Goal: Answer question/provide support: Share knowledge or assist other users

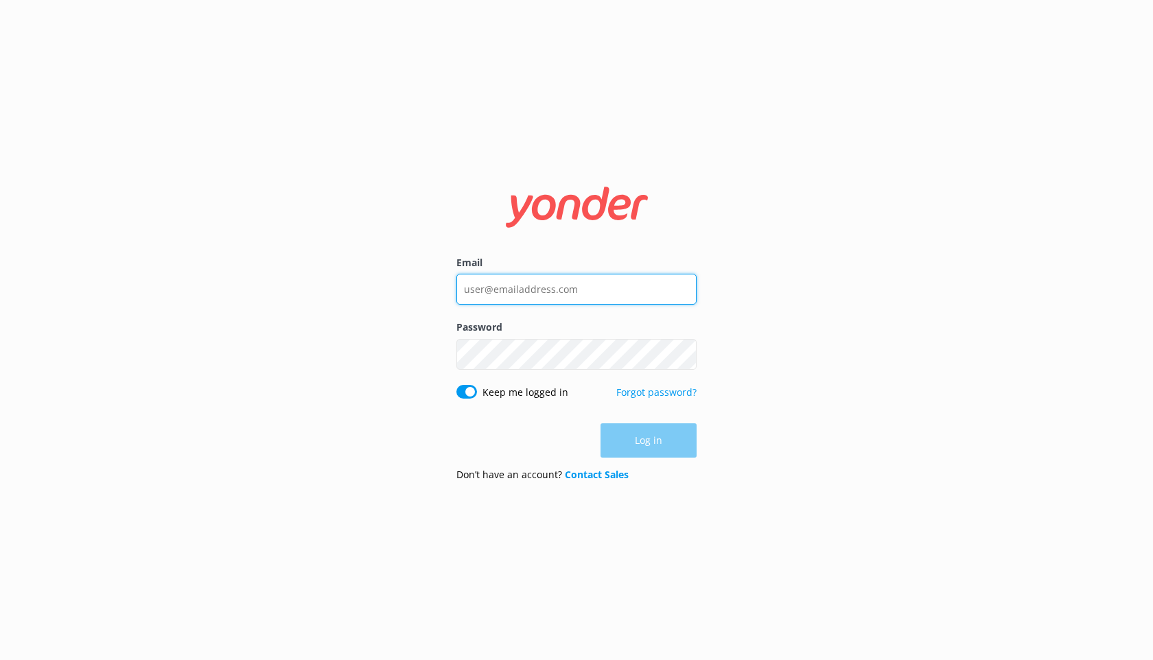
click at [542, 300] on input "Email" at bounding box center [577, 289] width 240 height 31
type input "[EMAIL_ADDRESS][DOMAIN_NAME]"
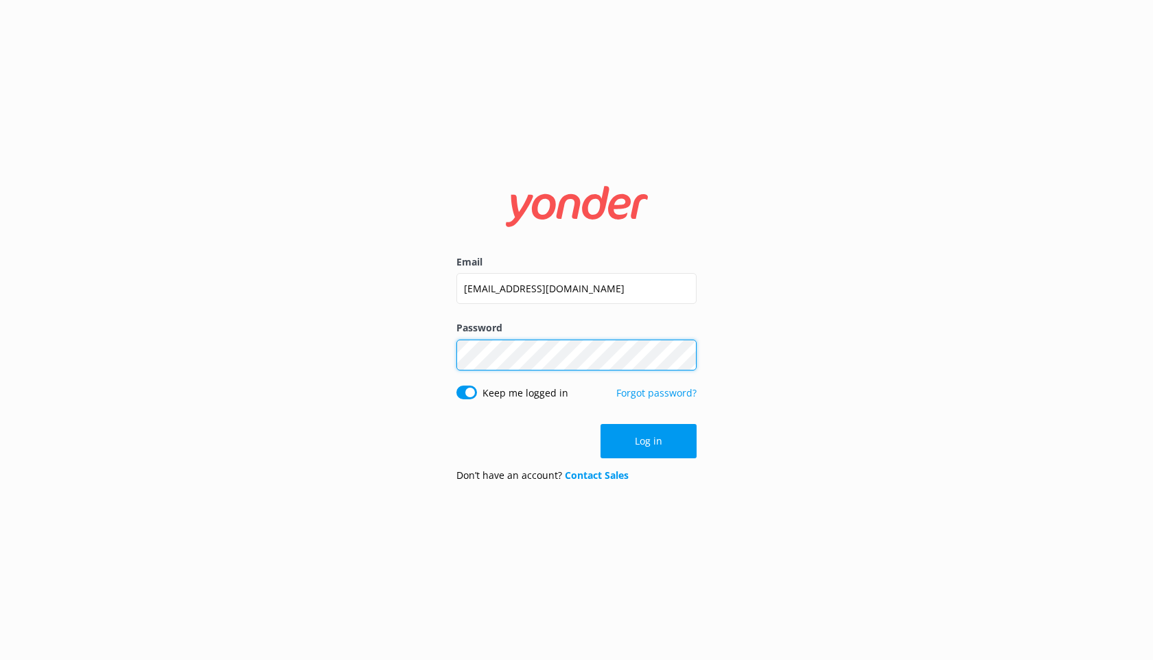
click button "Log in" at bounding box center [649, 441] width 96 height 34
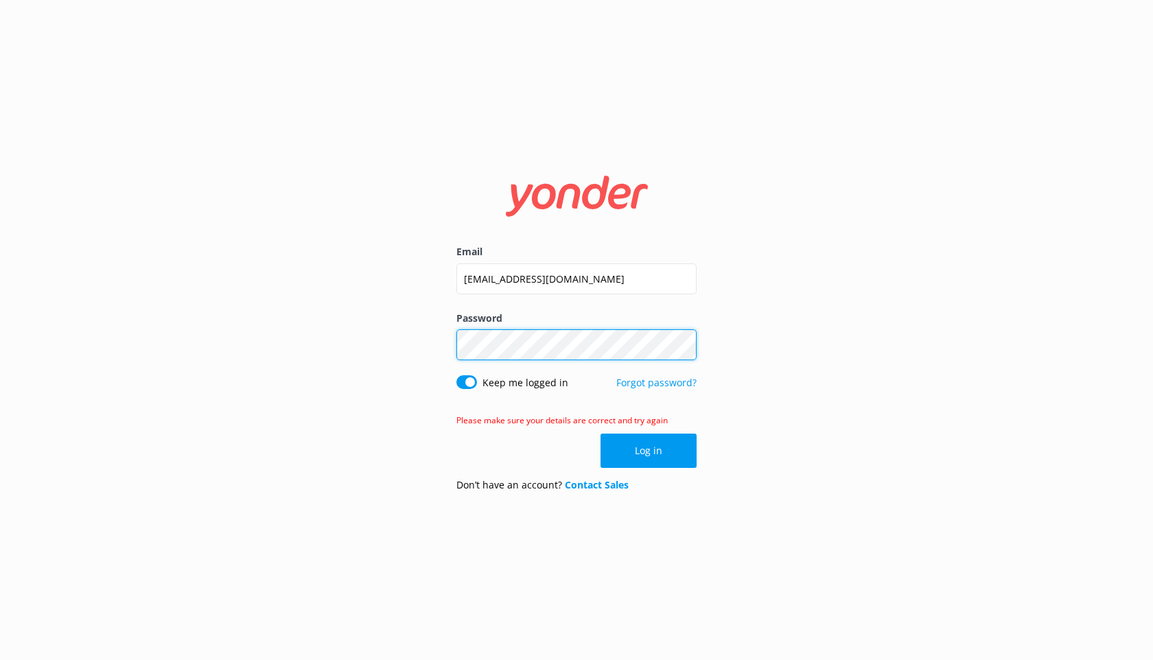
click button "Log in" at bounding box center [649, 451] width 96 height 34
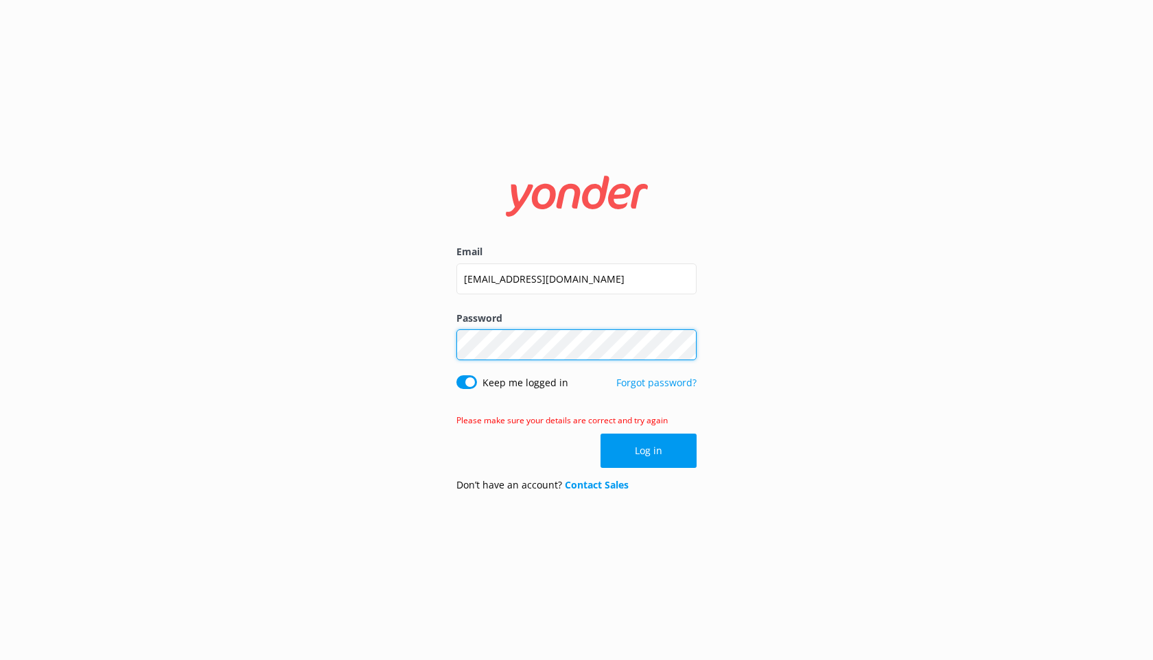
click button "Log in" at bounding box center [649, 451] width 96 height 34
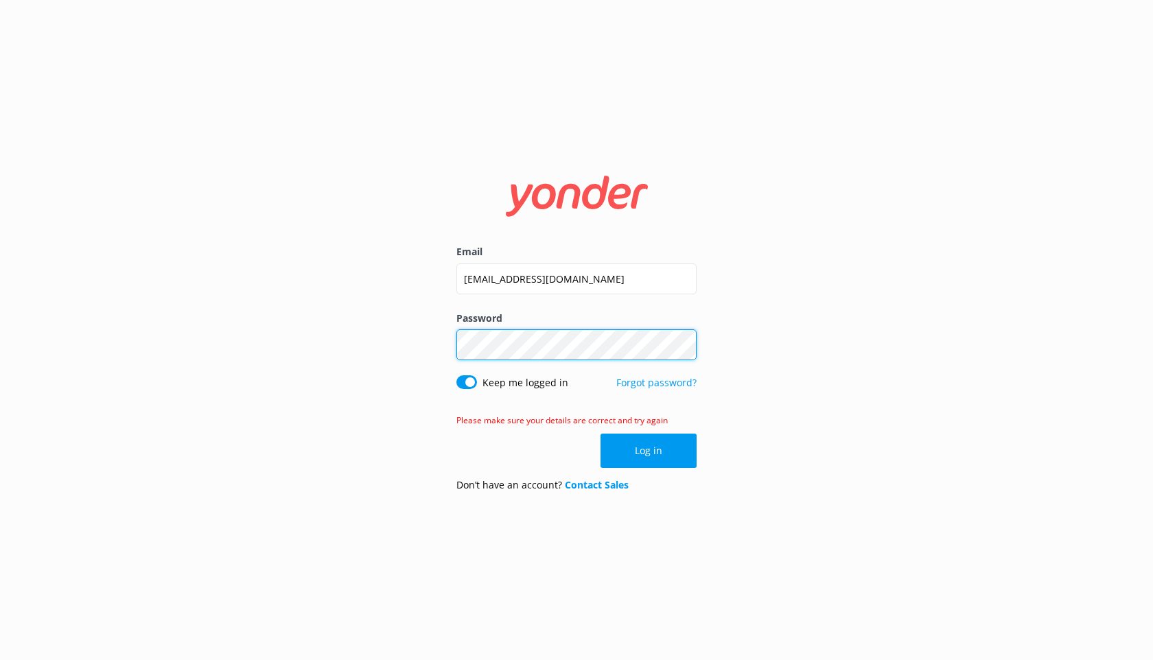
click button "Log in" at bounding box center [649, 451] width 96 height 34
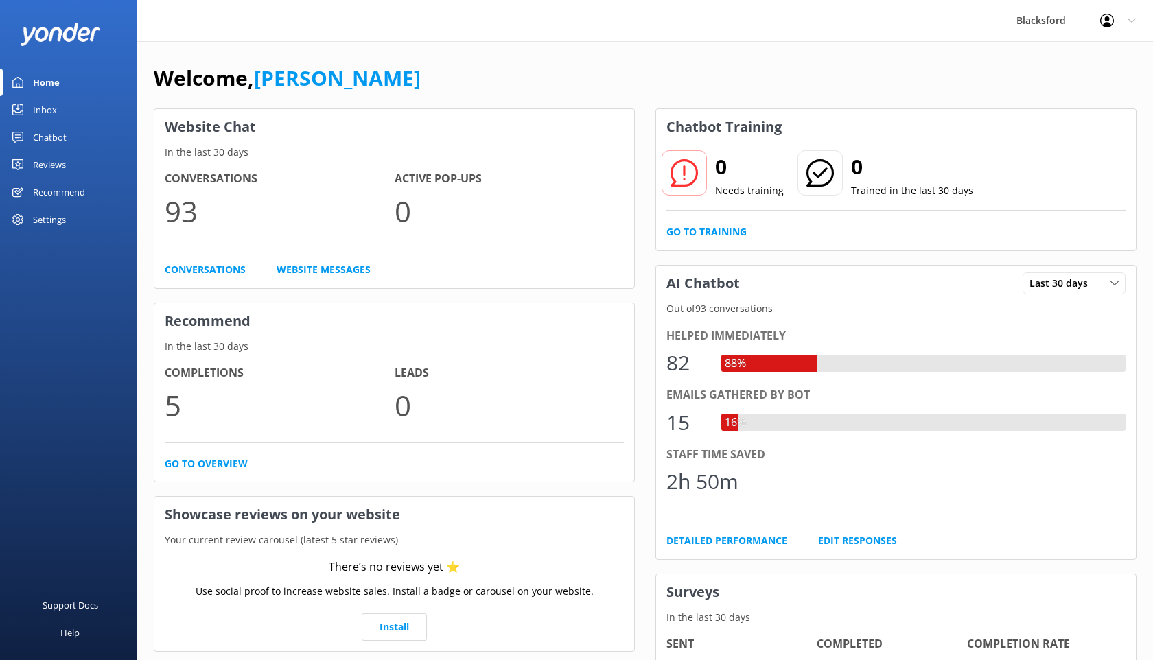
click at [58, 104] on link "Inbox" at bounding box center [68, 109] width 137 height 27
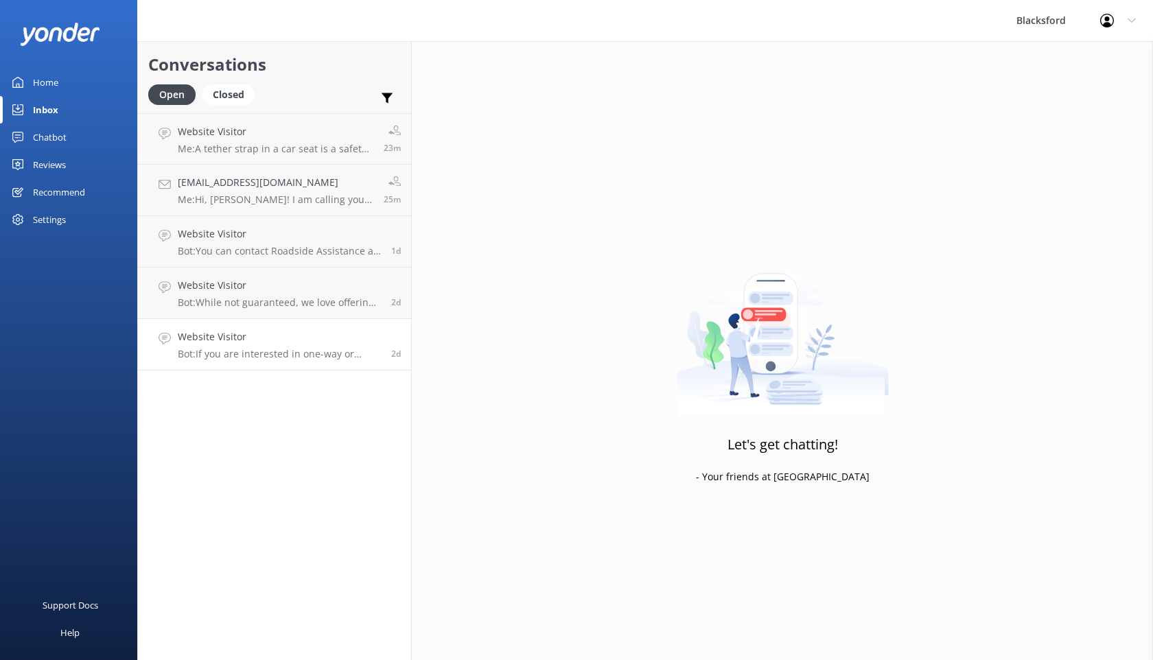
click at [292, 334] on h4 "Website Visitor" at bounding box center [279, 337] width 203 height 15
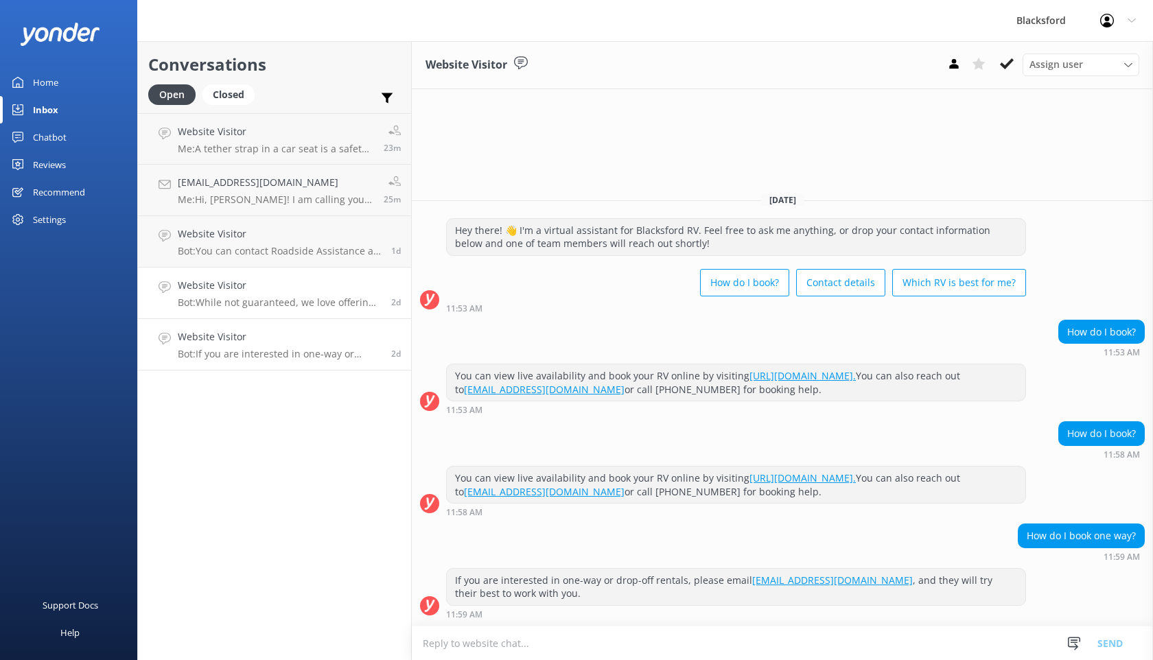
click at [283, 307] on p "Bot: While not guaranteed, we love offering one-way rentals and try to accommod…" at bounding box center [279, 303] width 203 height 12
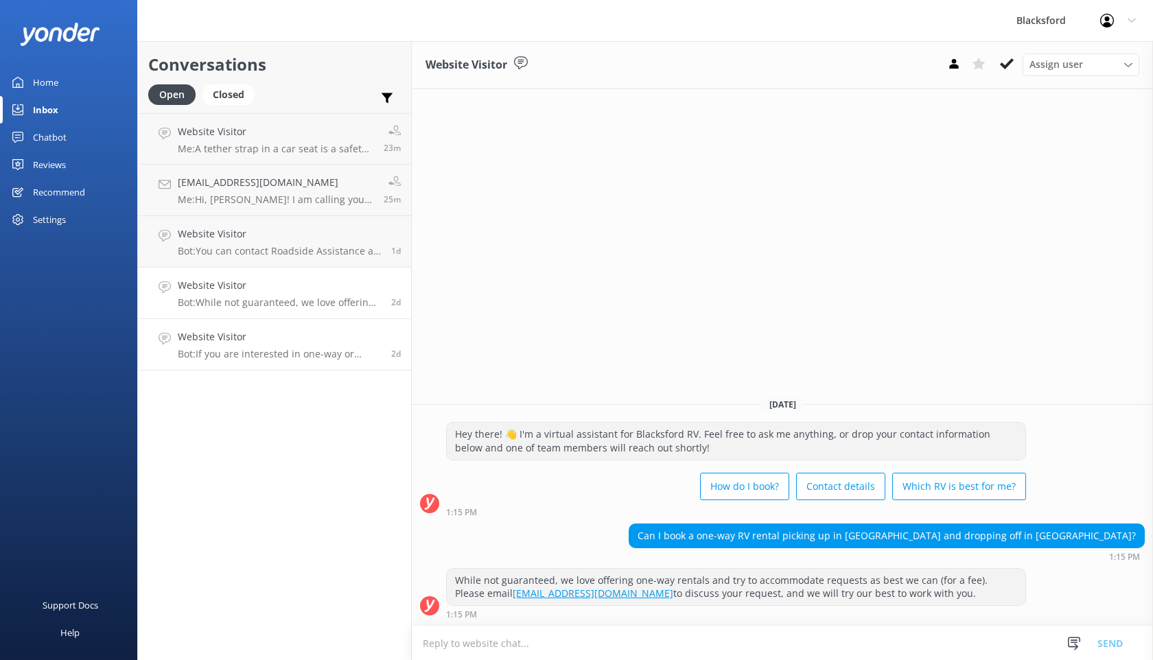
click at [282, 341] on h4 "Website Visitor" at bounding box center [279, 337] width 203 height 15
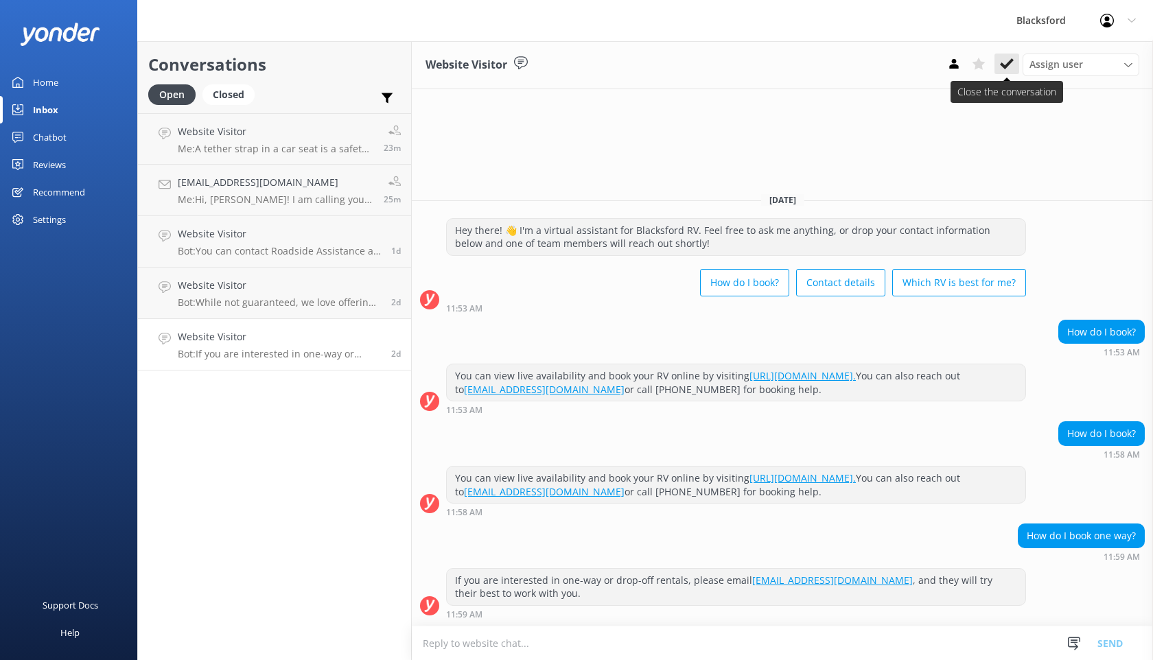
click at [1013, 62] on icon at bounding box center [1007, 64] width 14 height 14
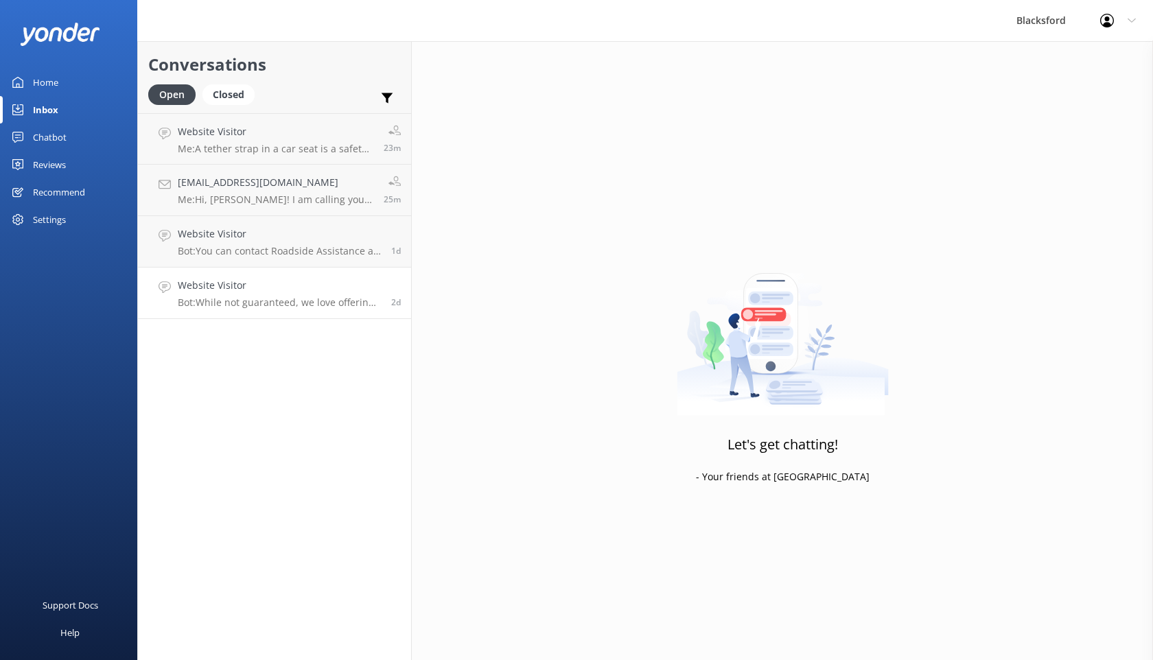
click at [391, 303] on span "2d" at bounding box center [396, 303] width 10 height 12
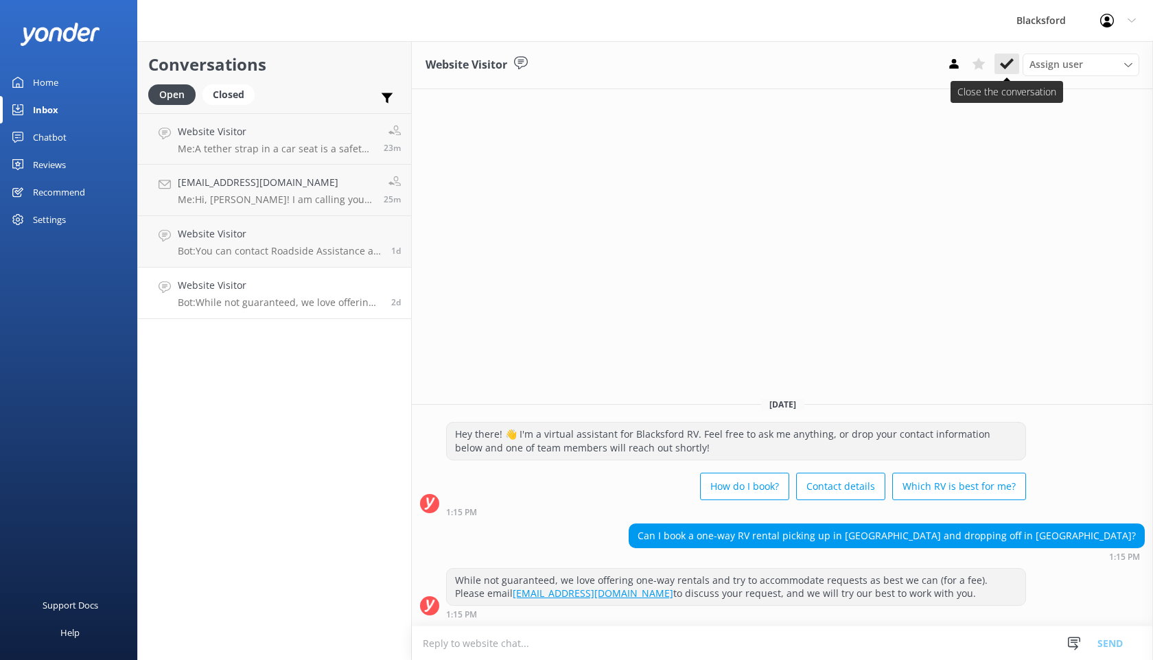
click at [1003, 70] on icon at bounding box center [1007, 64] width 14 height 14
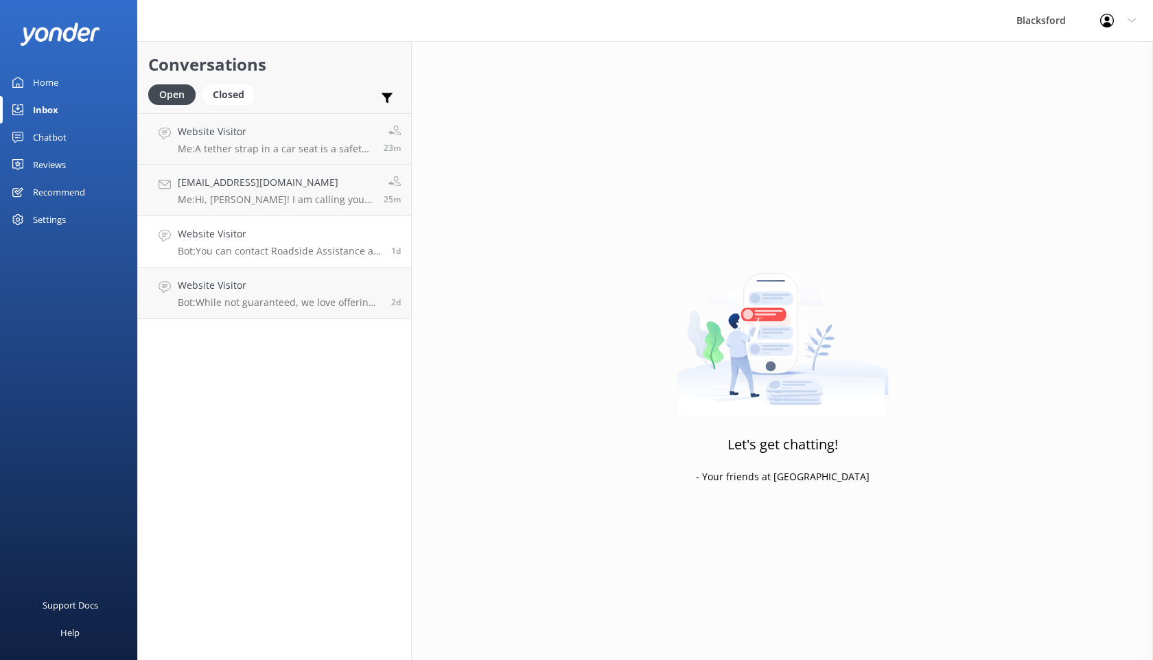
click at [356, 237] on h4 "Website Visitor" at bounding box center [279, 234] width 203 height 15
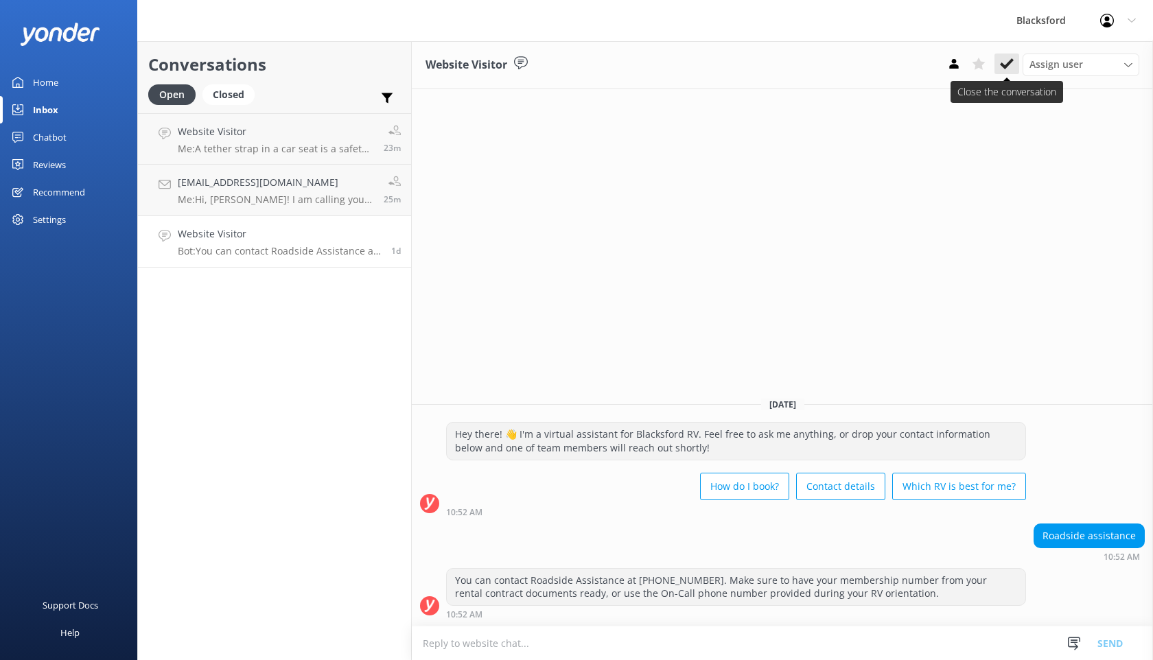
click at [1012, 67] on icon at bounding box center [1007, 64] width 14 height 14
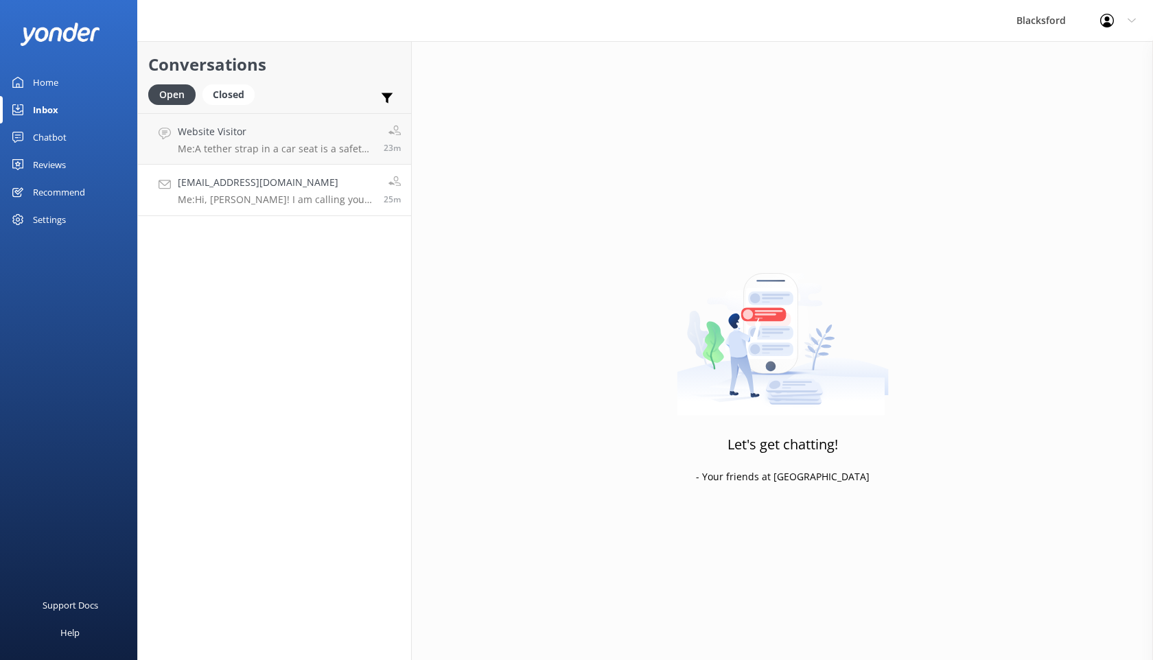
click at [313, 181] on h4 "[EMAIL_ADDRESS][DOMAIN_NAME]" at bounding box center [276, 182] width 196 height 15
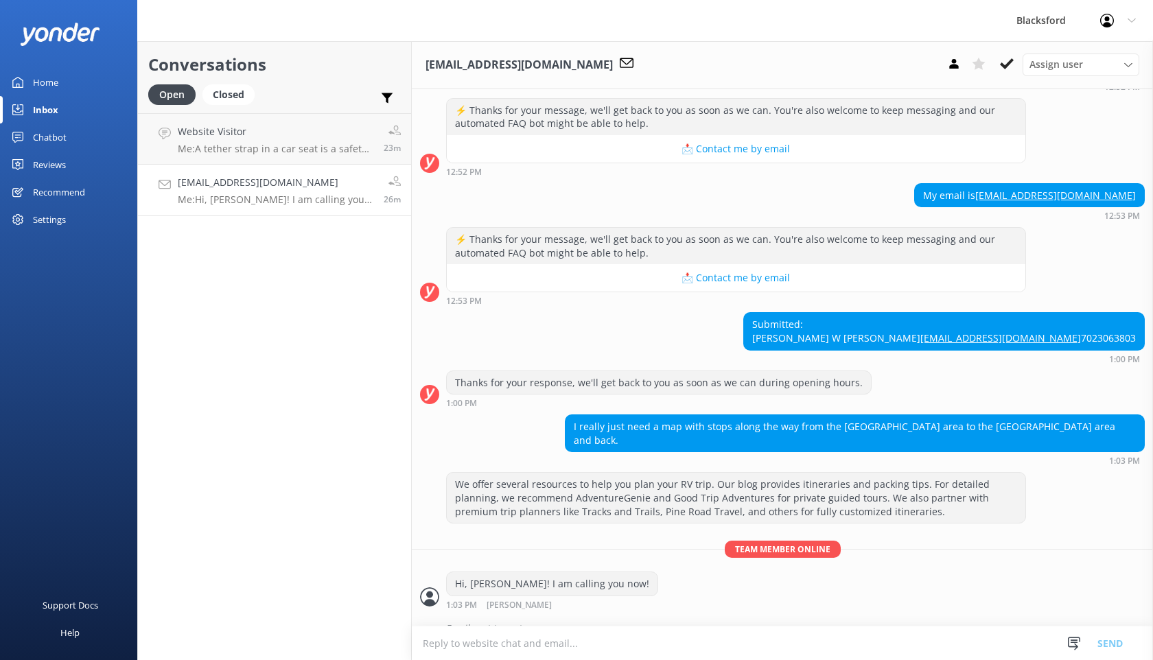
scroll to position [479, 0]
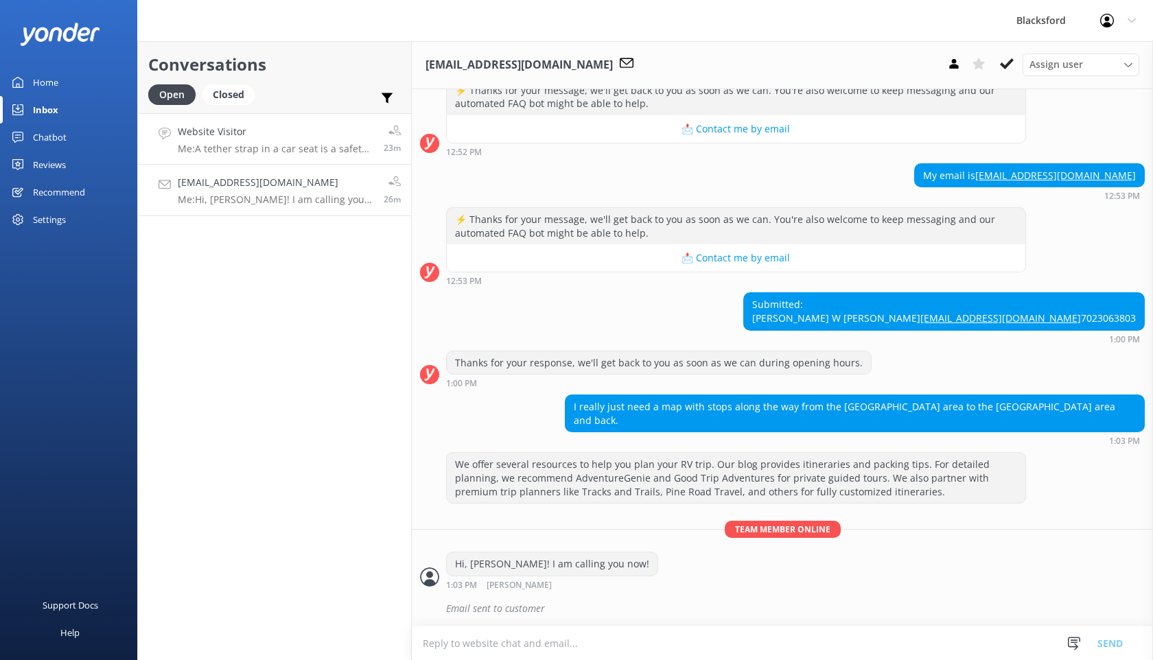
click at [275, 138] on h4 "Website Visitor" at bounding box center [276, 131] width 196 height 15
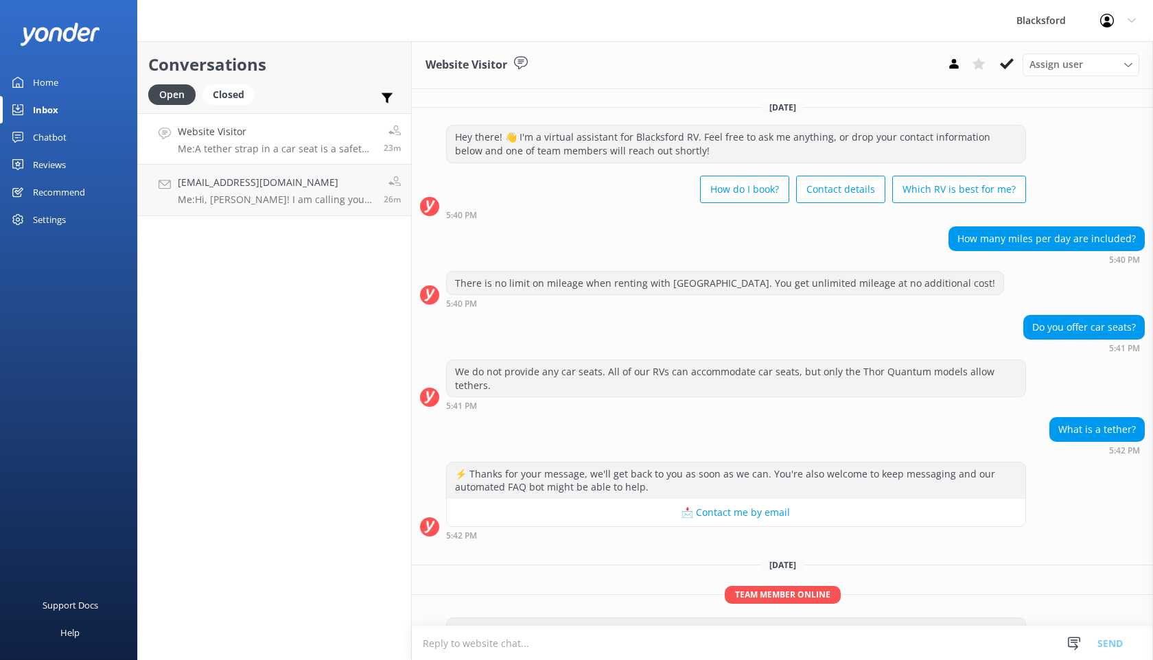
scroll to position [35, 0]
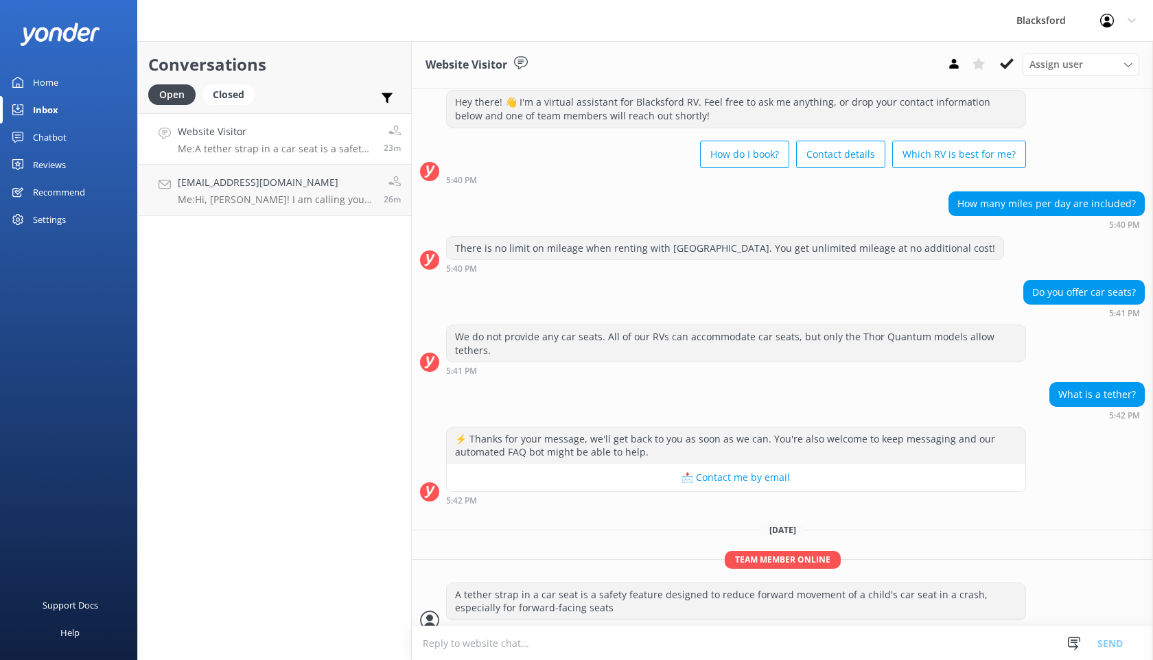
click at [46, 137] on div "Chatbot" at bounding box center [50, 137] width 34 height 27
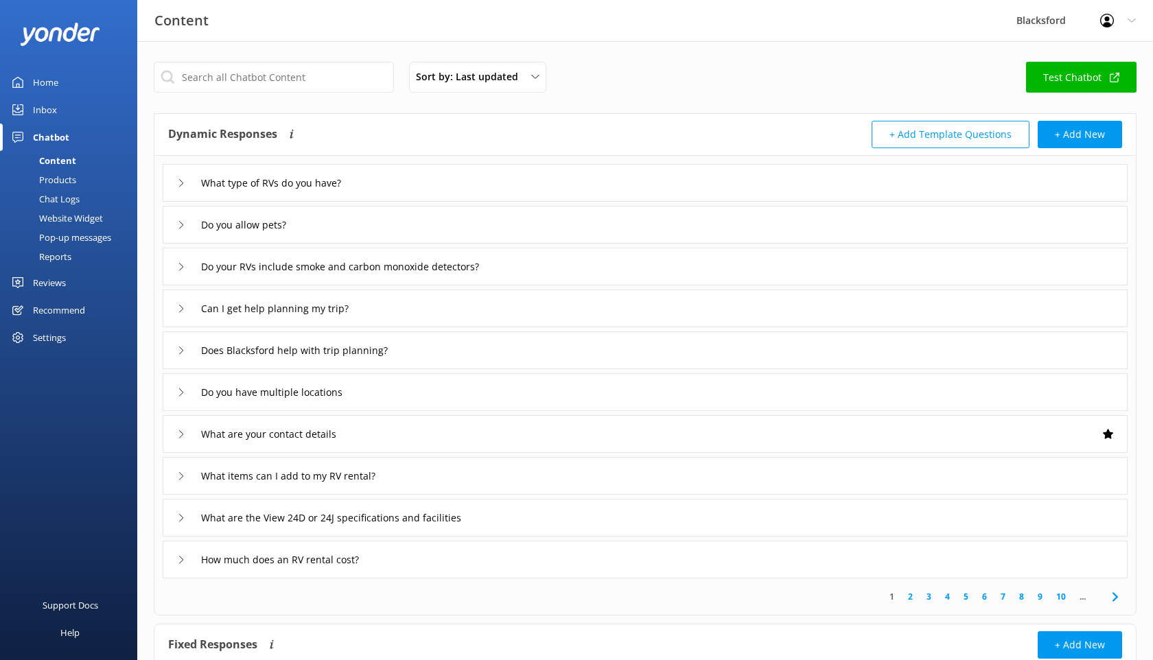
click at [81, 195] on link "Chat Logs" at bounding box center [72, 198] width 129 height 19
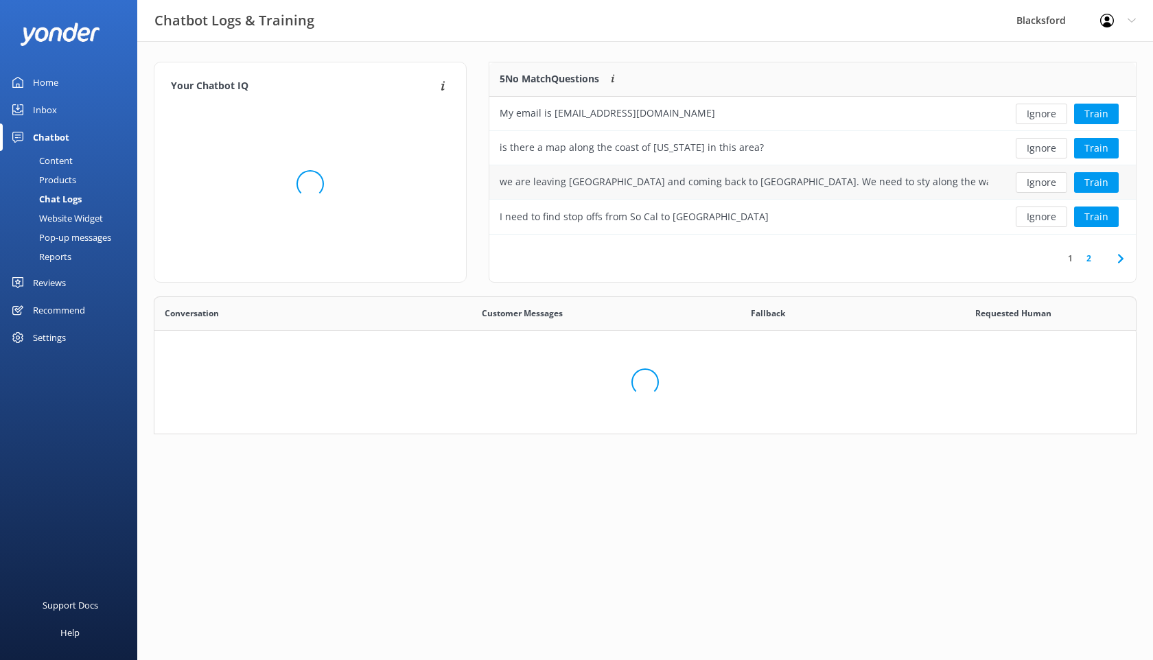
scroll to position [481, 982]
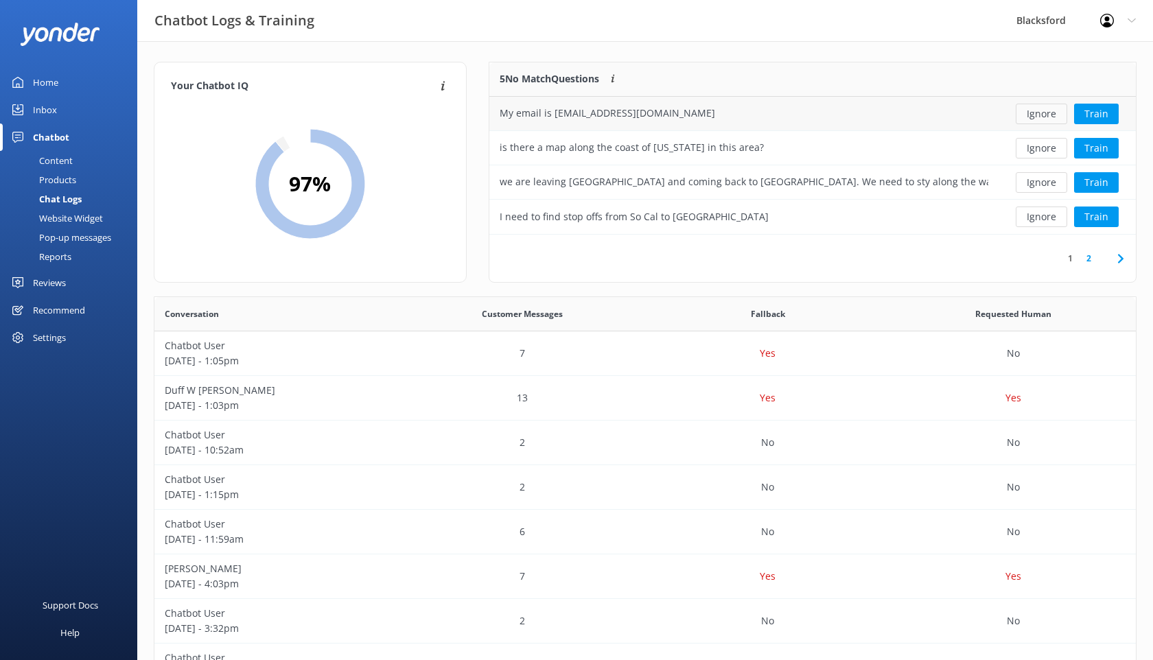
click at [1050, 111] on button "Ignore" at bounding box center [1041, 114] width 51 height 21
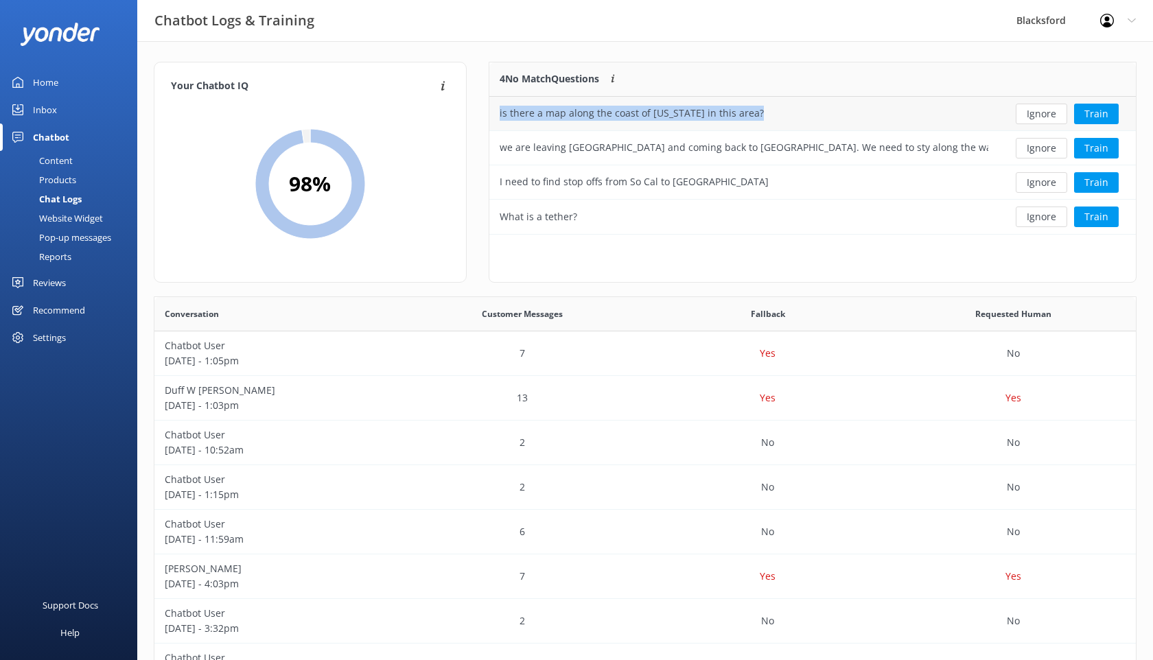
drag, startPoint x: 755, startPoint y: 111, endPoint x: 497, endPoint y: 113, distance: 258.1
click at [497, 113] on div "is there a map along the coast of [US_STATE] in this area?" at bounding box center [743, 114] width 509 height 34
copy div "is there a map along the coast of [US_STATE] in this area?"
click at [56, 163] on div "Content" at bounding box center [40, 160] width 65 height 19
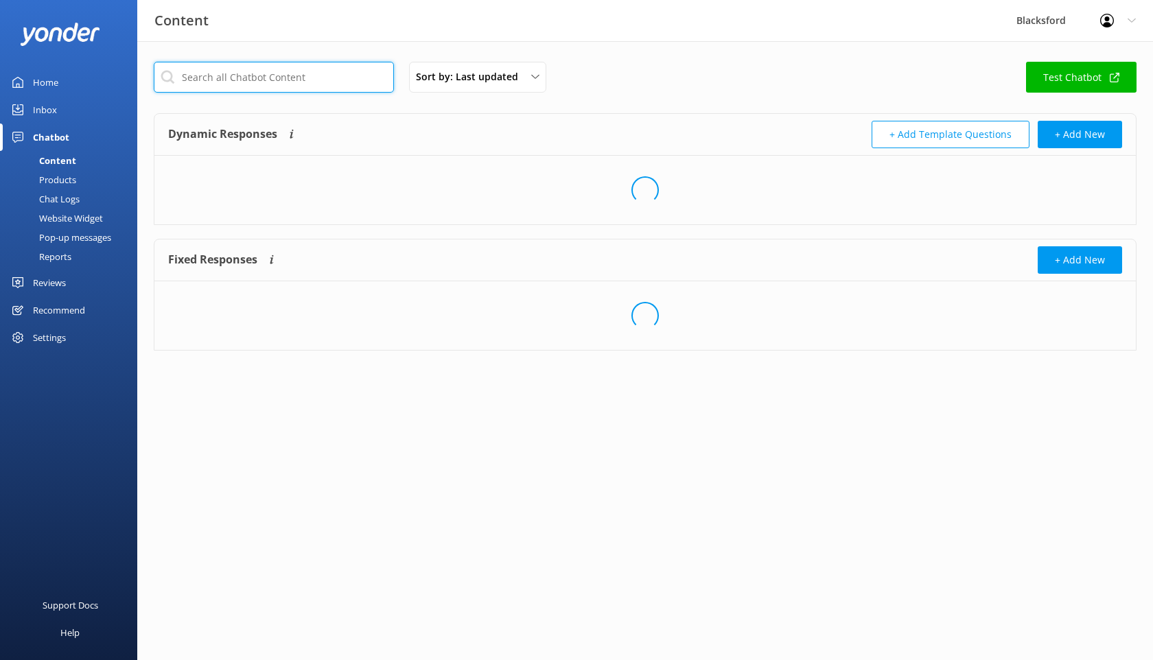
click at [308, 73] on input "text" at bounding box center [274, 77] width 240 height 31
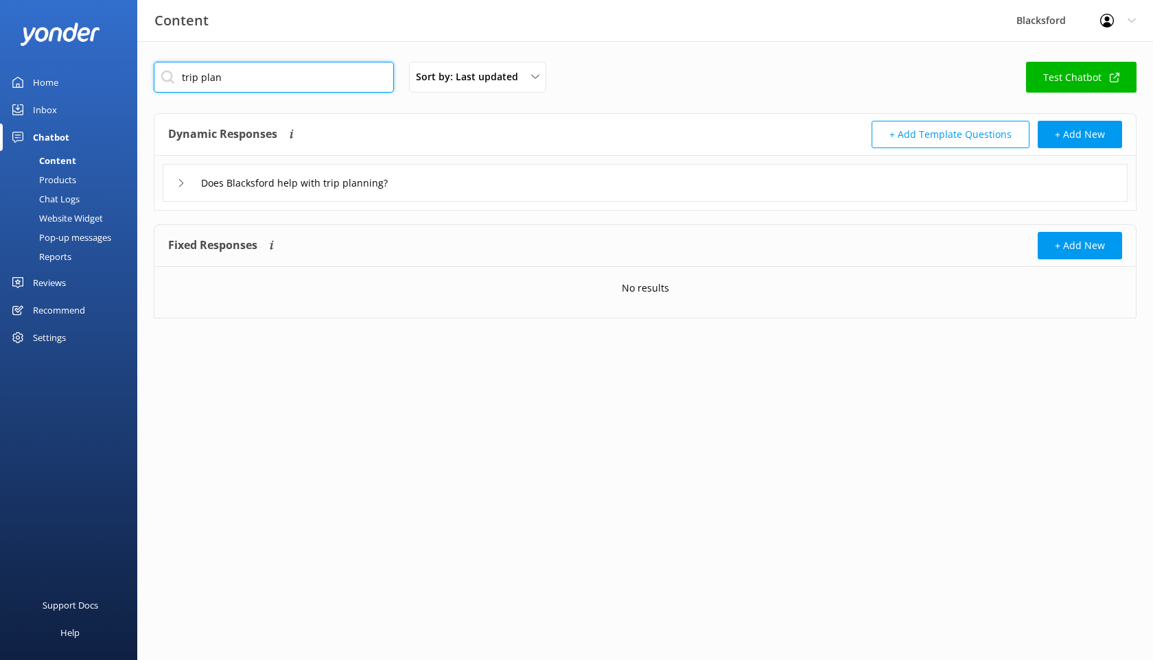
type input "trip plan"
click at [171, 185] on div "Does Blacksford help with trip planning?" at bounding box center [645, 183] width 965 height 38
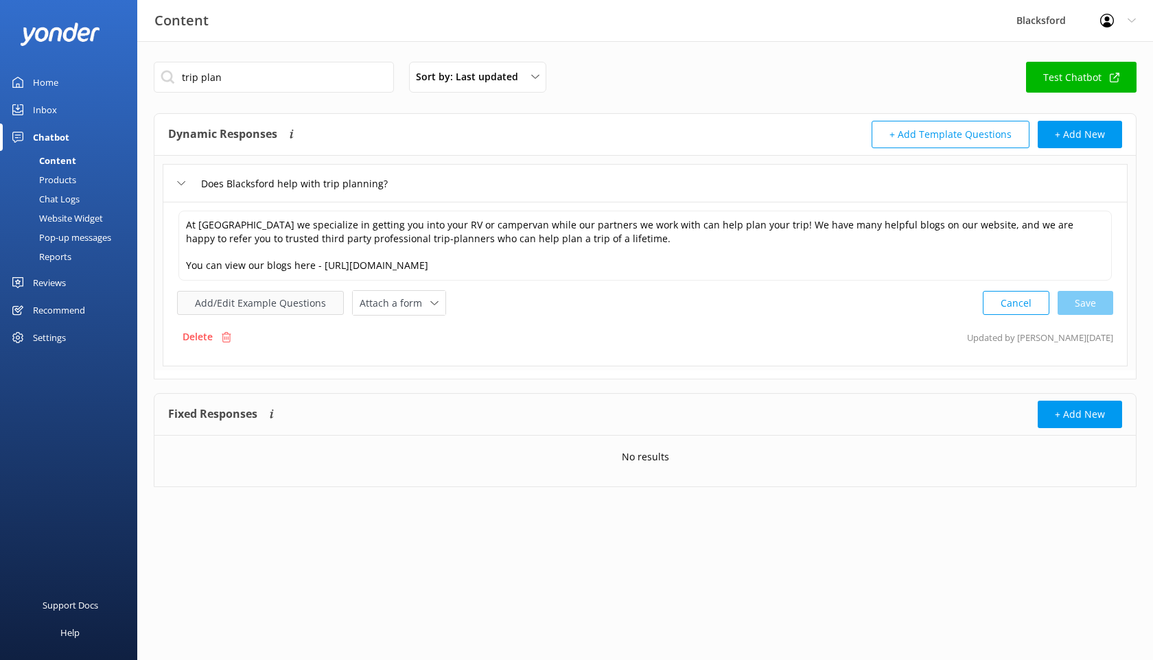
click at [286, 299] on button "Add/Edit Example Questions" at bounding box center [260, 303] width 167 height 24
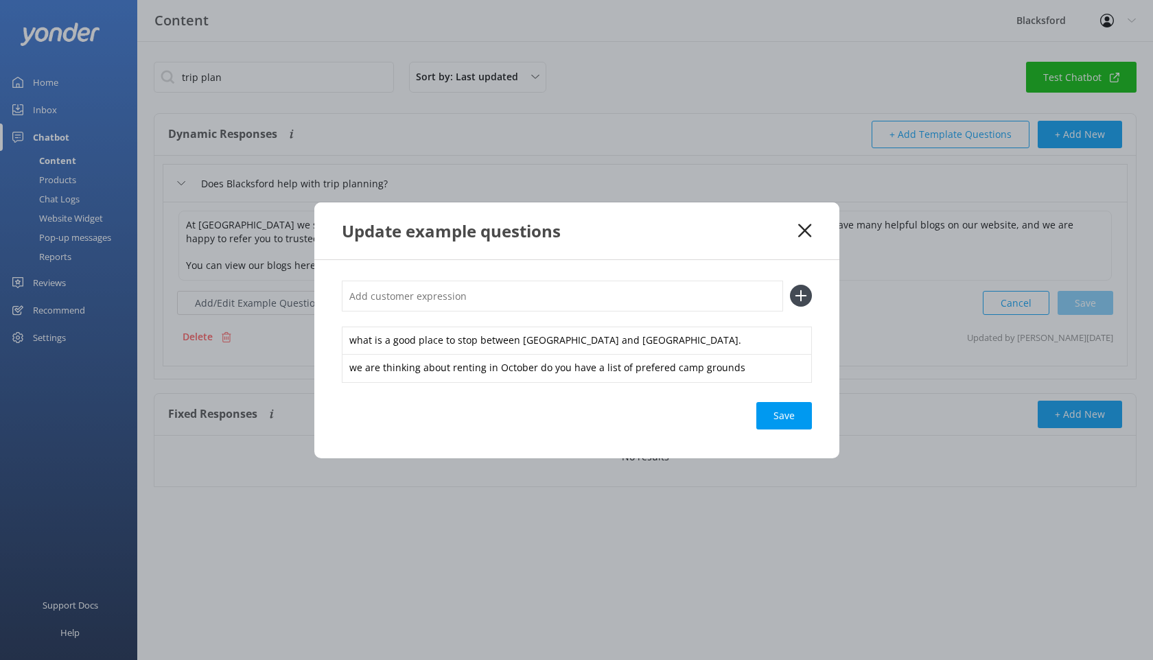
click at [409, 300] on input "text" at bounding box center [562, 296] width 441 height 31
paste input "is there a map along the coast of [US_STATE] in this area?"
type input "is there a map along the coast of [US_STATE] in this area?"
click at [800, 298] on use at bounding box center [801, 296] width 12 height 12
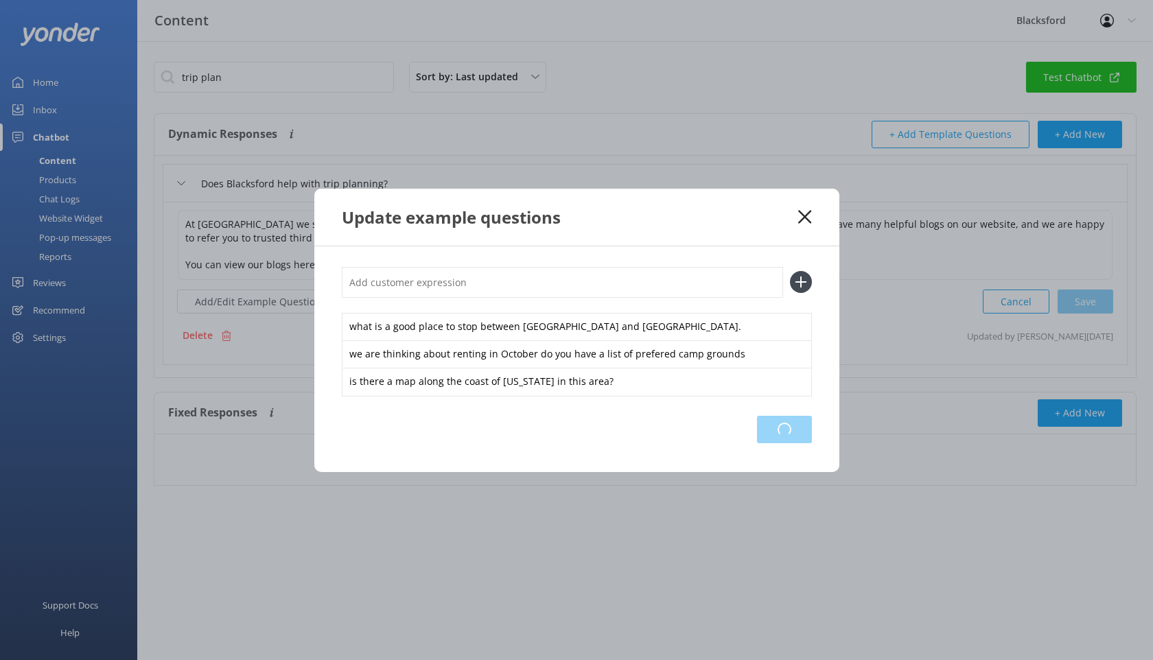
click at [784, 422] on div "Loading.." at bounding box center [784, 429] width 55 height 27
click at [794, 216] on div "Update example questions" at bounding box center [570, 217] width 457 height 23
click at [803, 216] on icon at bounding box center [804, 217] width 13 height 14
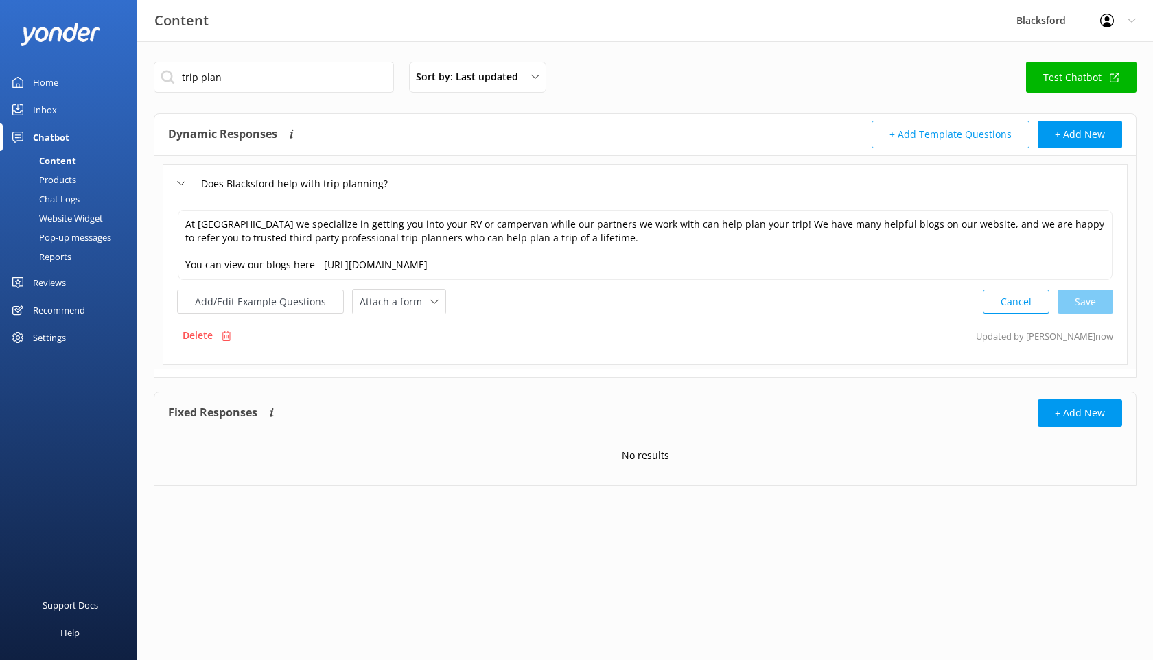
click at [84, 196] on link "Chat Logs" at bounding box center [72, 198] width 129 height 19
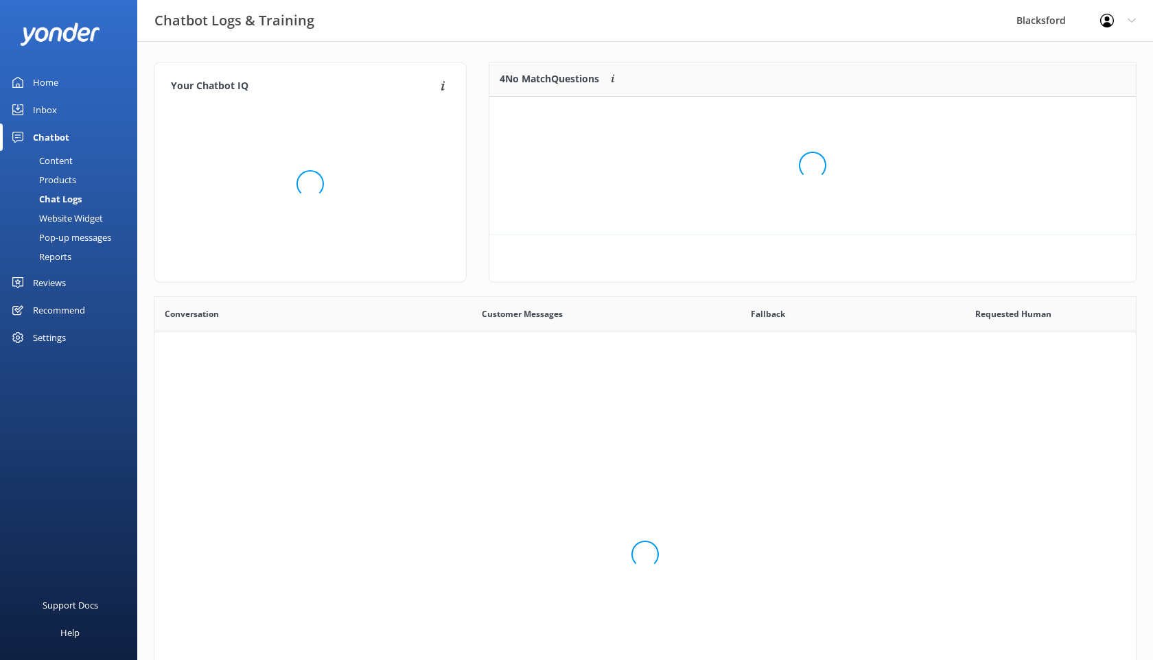
scroll to position [481, 982]
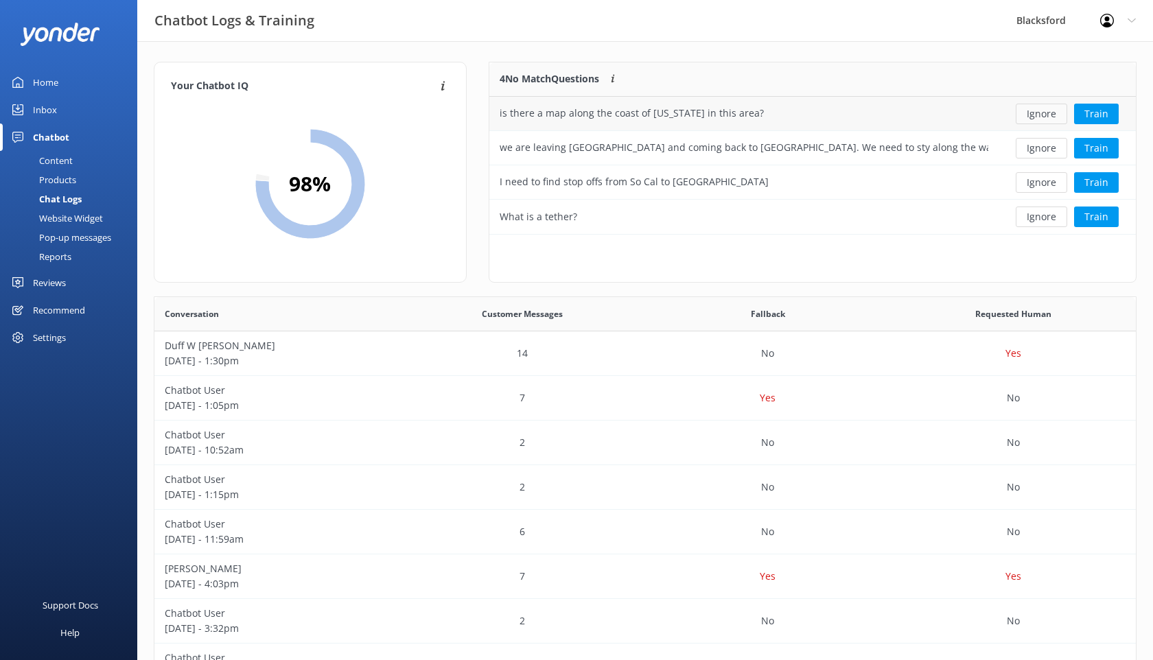
click at [1047, 117] on button "Ignore" at bounding box center [1041, 114] width 51 height 21
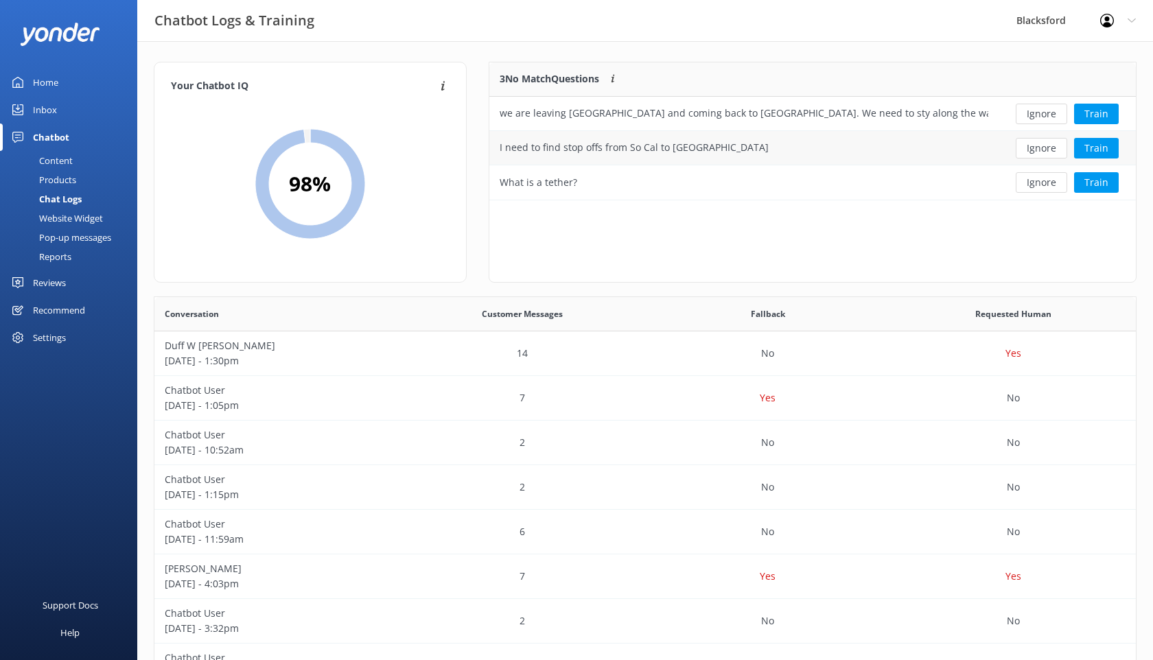
scroll to position [138, 647]
click at [1030, 115] on button "Ignore" at bounding box center [1041, 114] width 51 height 21
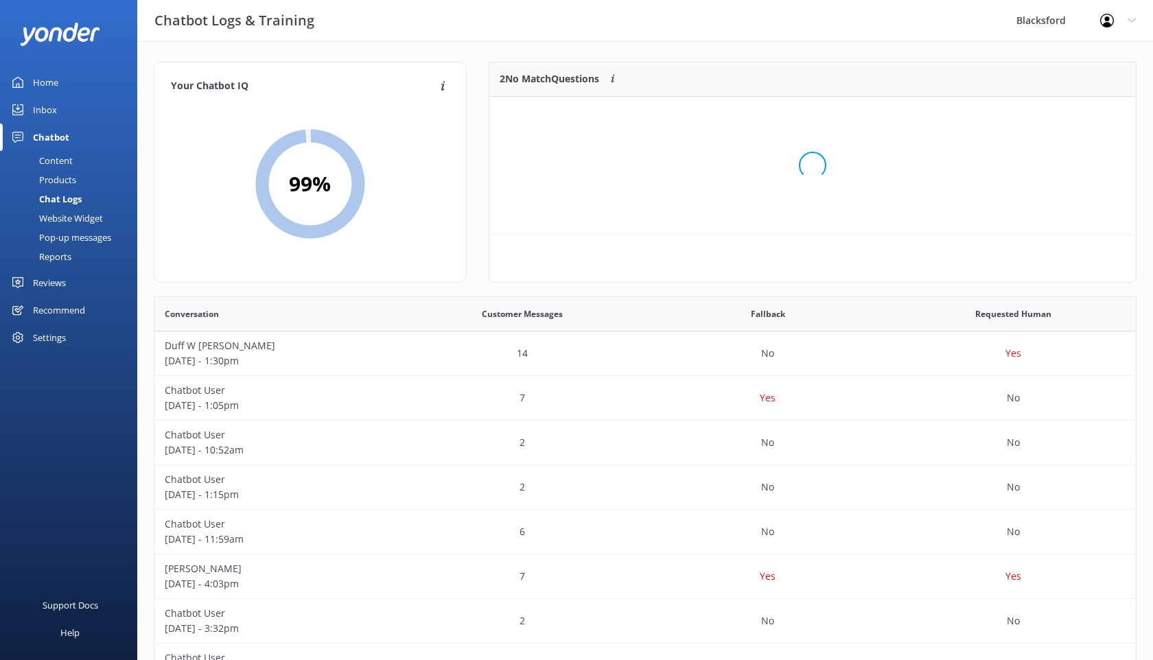
scroll to position [104, 647]
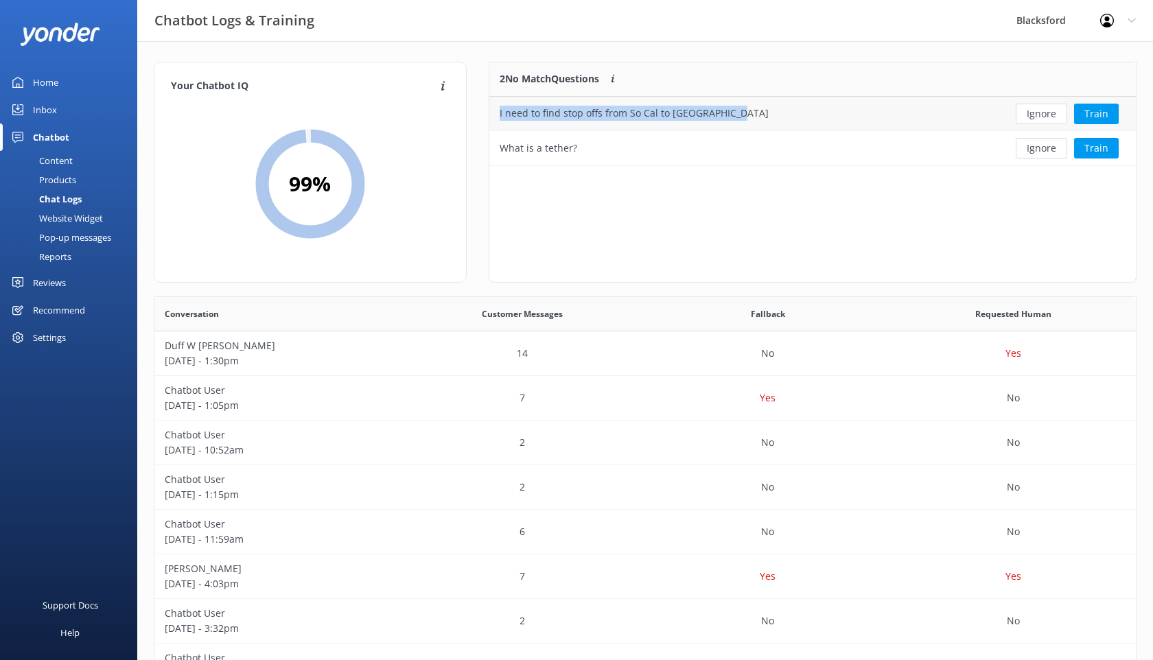
drag, startPoint x: 742, startPoint y: 113, endPoint x: 493, endPoint y: 114, distance: 249.2
click at [493, 114] on div "I need to find stop offs from So Cal to [GEOGRAPHIC_DATA]" at bounding box center [743, 114] width 509 height 34
copy div "I need to find stop offs from So Cal to [GEOGRAPHIC_DATA]"
click at [1026, 119] on button "Ignore" at bounding box center [1041, 114] width 51 height 21
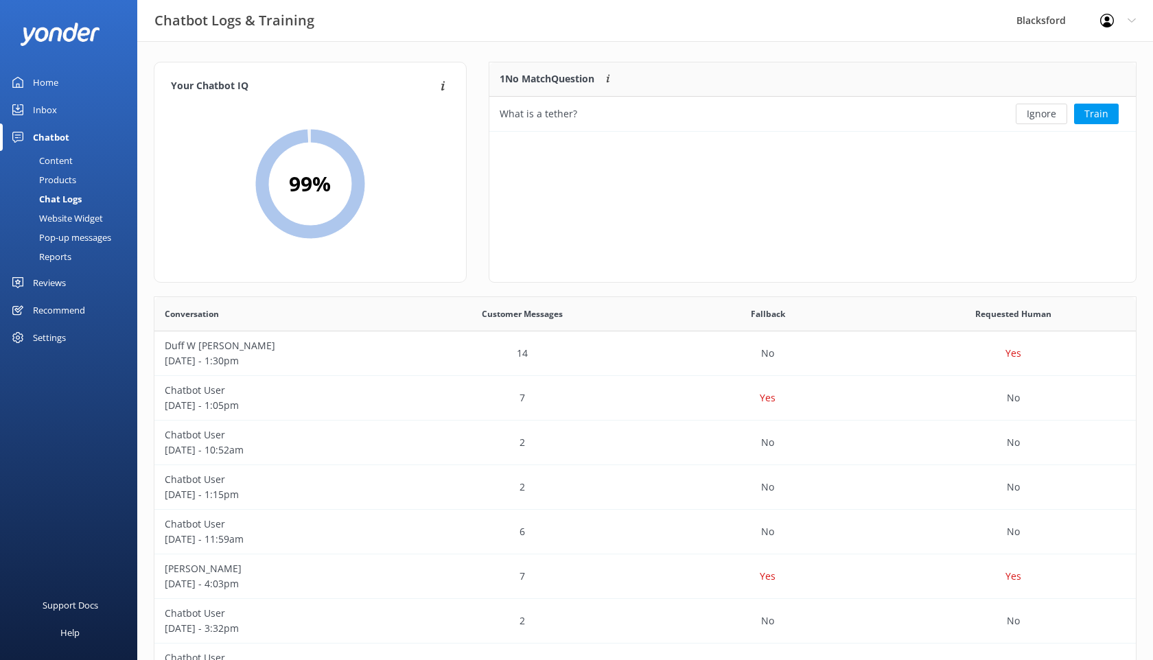
scroll to position [69, 647]
click at [1026, 119] on button "Ignore" at bounding box center [1041, 114] width 51 height 21
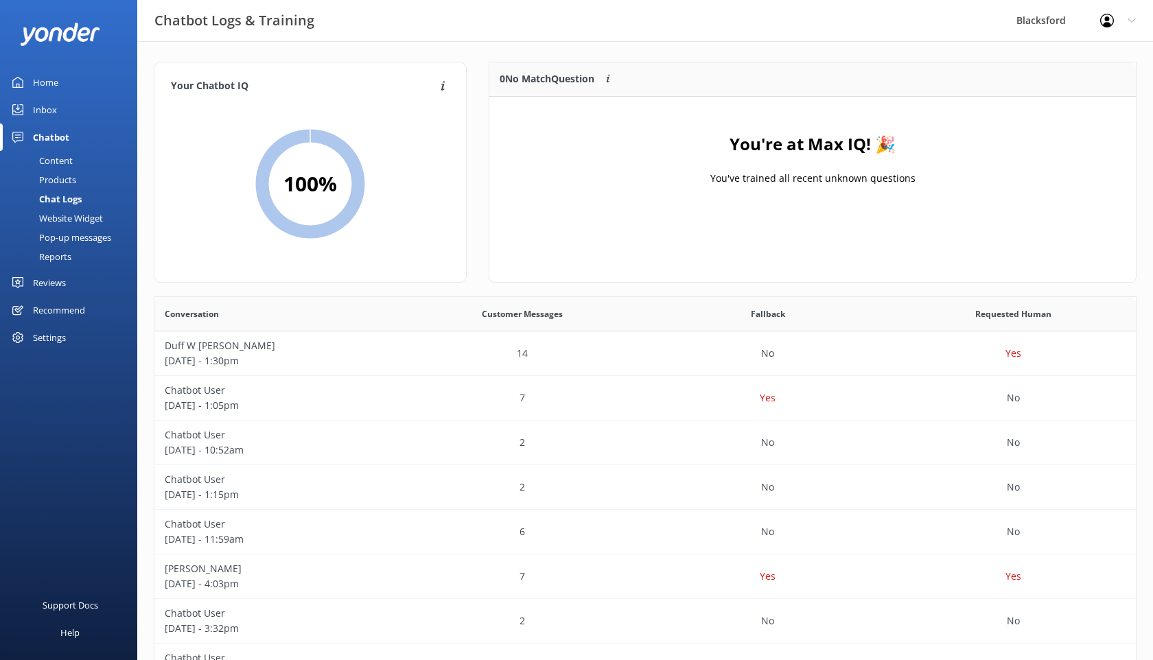
click at [54, 156] on div "Content" at bounding box center [40, 160] width 65 height 19
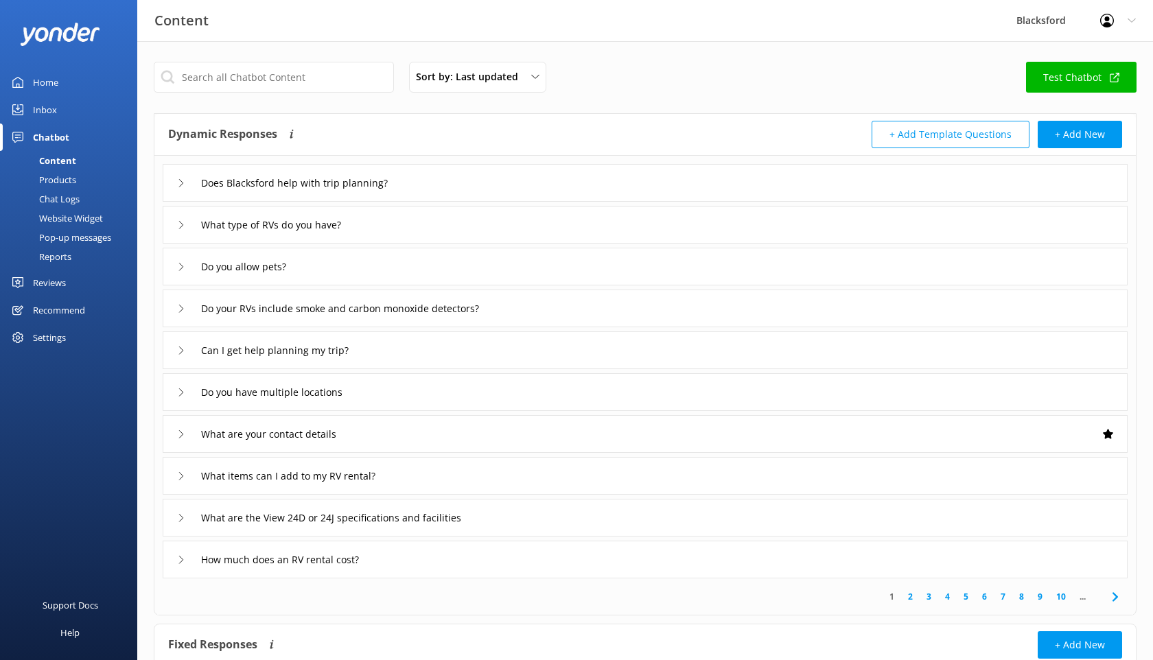
click at [169, 201] on div "Does Blacksford help with trip planning?" at bounding box center [645, 183] width 965 height 38
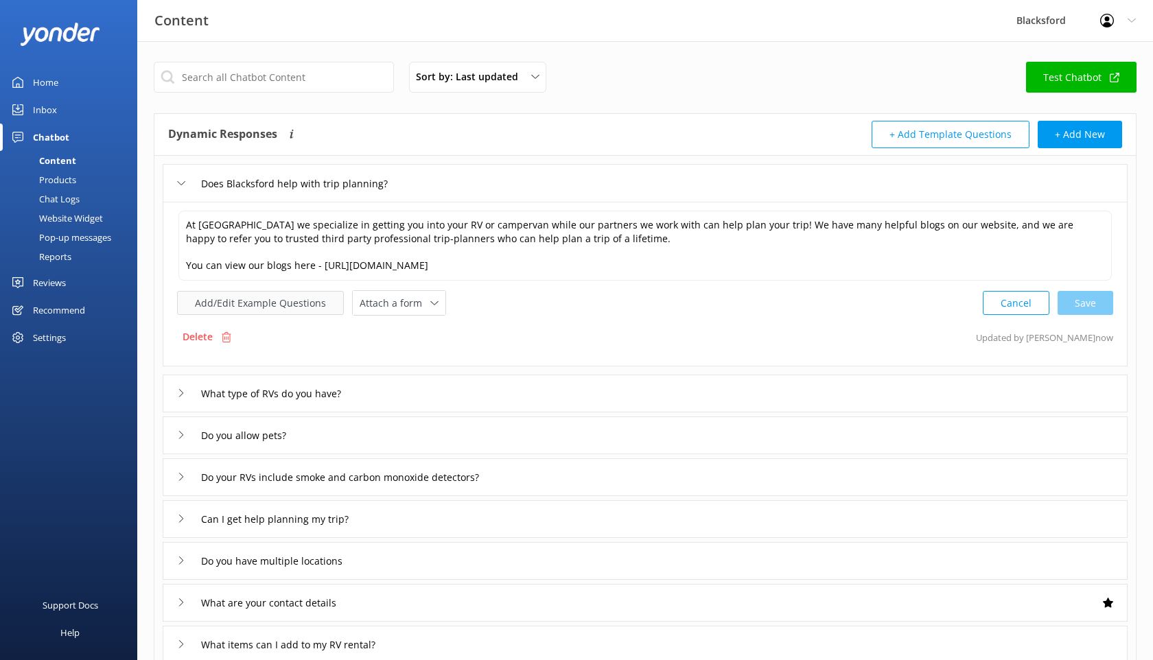
click at [291, 298] on button "Add/Edit Example Questions" at bounding box center [260, 303] width 167 height 24
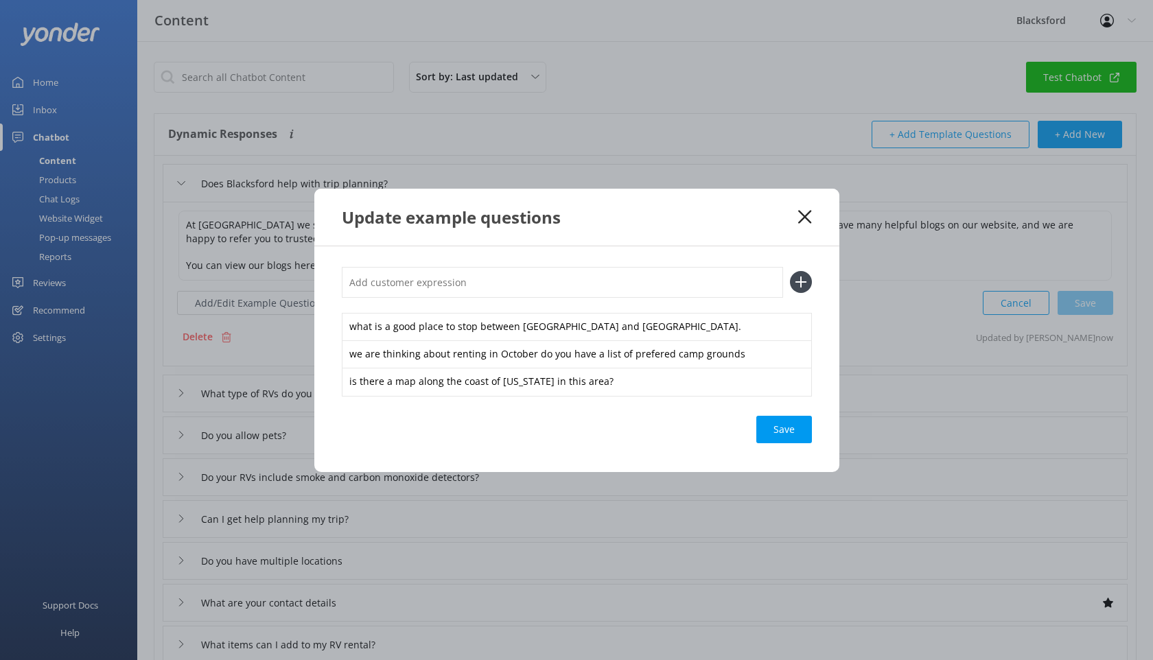
click at [439, 270] on input "text" at bounding box center [562, 282] width 441 height 31
paste input "I need to find stop offs from So Cal to [GEOGRAPHIC_DATA]"
type input "I need to find stop offs from So Cal to [GEOGRAPHIC_DATA]"
click at [793, 281] on icon at bounding box center [801, 282] width 22 height 22
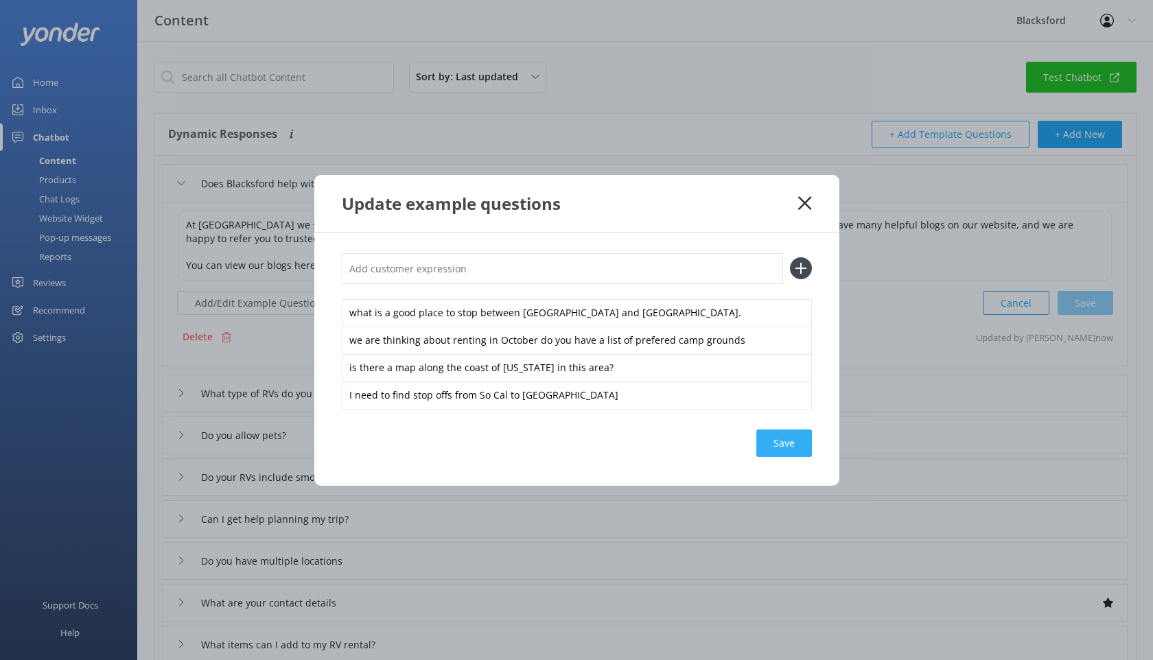
click at [794, 449] on div "Save" at bounding box center [785, 443] width 56 height 27
click at [803, 206] on use at bounding box center [804, 202] width 13 height 13
